Goal: Task Accomplishment & Management: Use online tool/utility

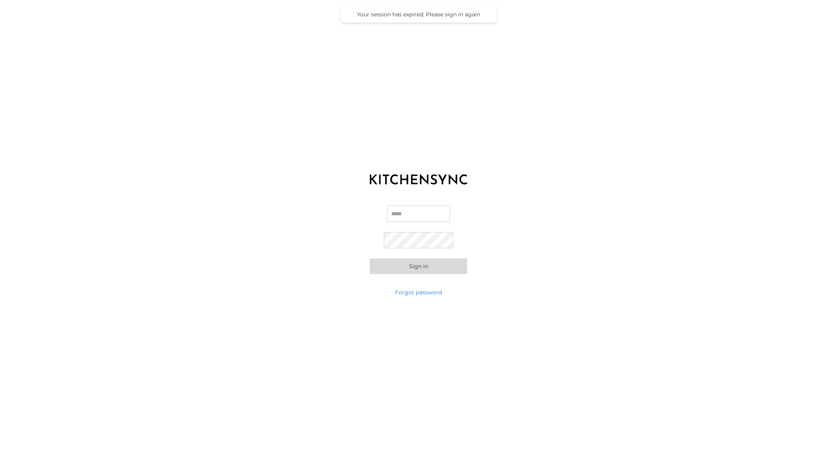
type input "**********"
click at [406, 264] on button "Sign in" at bounding box center [418, 267] width 97 height 16
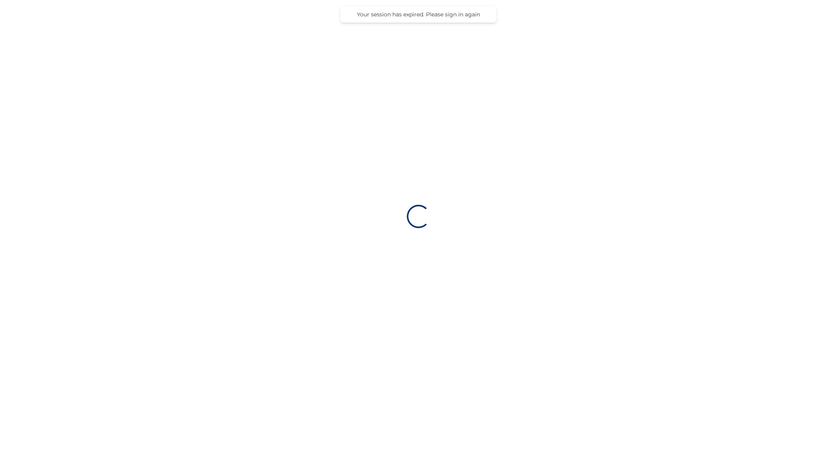
click at [406, 264] on div "Loading…" at bounding box center [418, 216] width 837 height 433
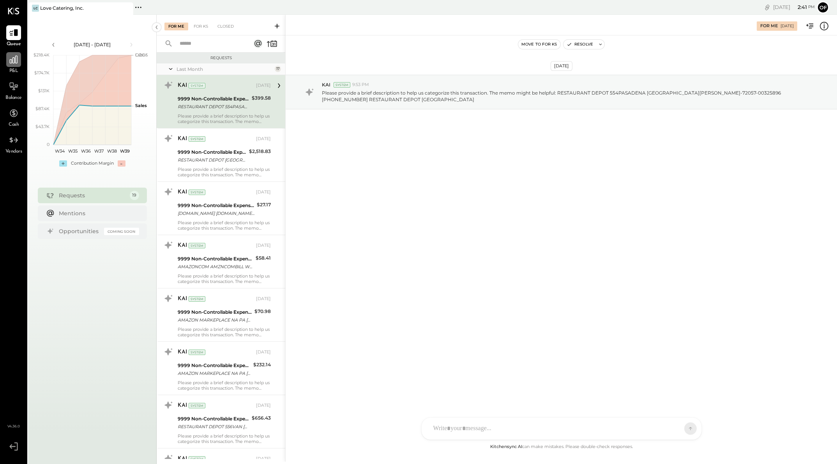
click at [11, 65] on div at bounding box center [13, 59] width 15 height 15
